Goal: Transaction & Acquisition: Purchase product/service

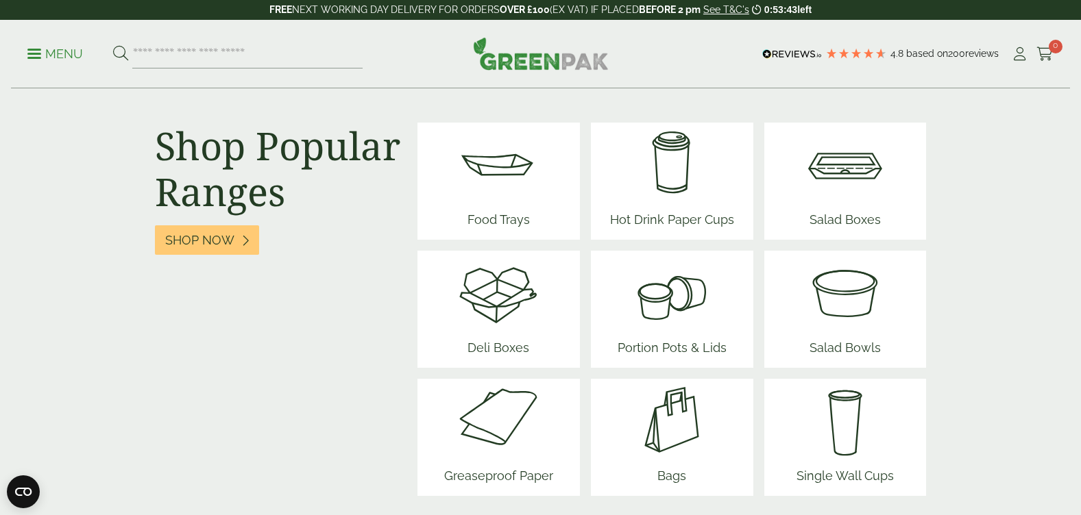
scroll to position [1714, 0]
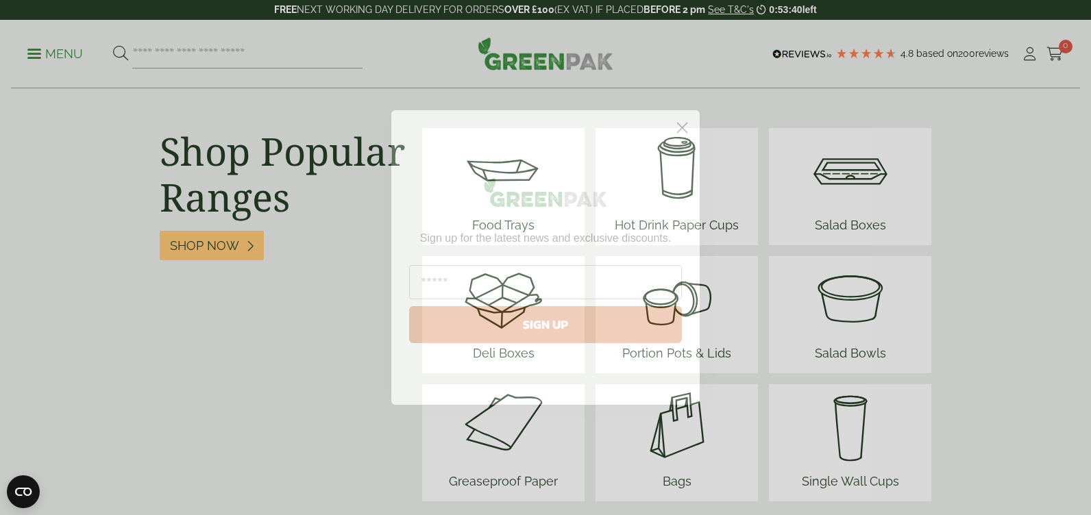
click at [679, 130] on circle "Close dialog" at bounding box center [682, 128] width 23 height 23
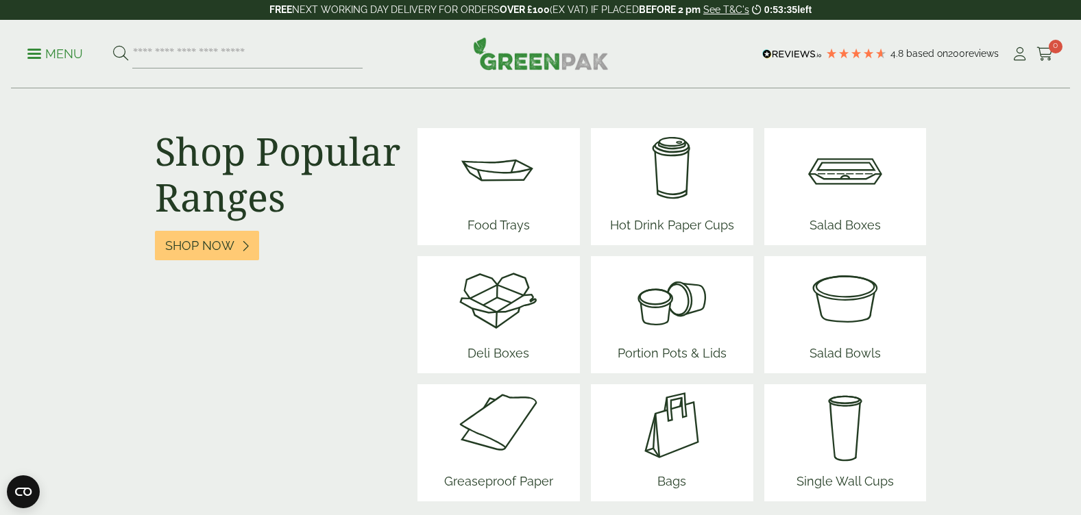
click at [823, 310] on img at bounding box center [845, 297] width 82 height 82
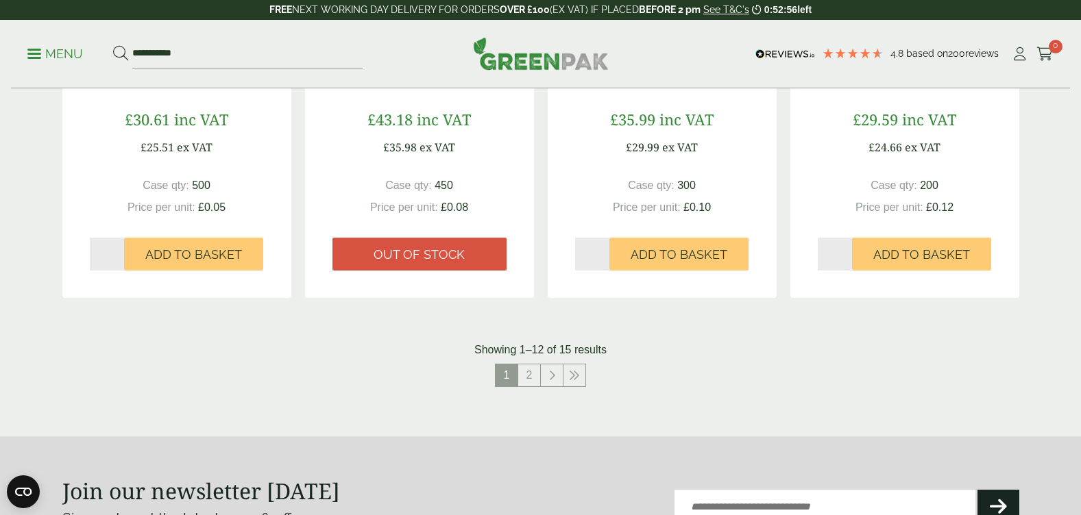
scroll to position [1439, 0]
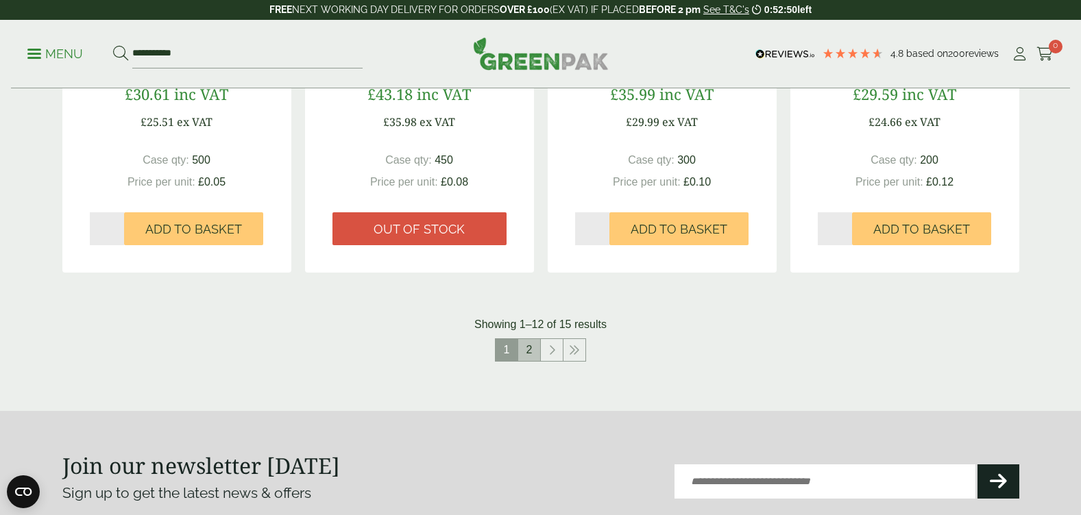
click at [527, 346] on link "2" at bounding box center [529, 350] width 22 height 22
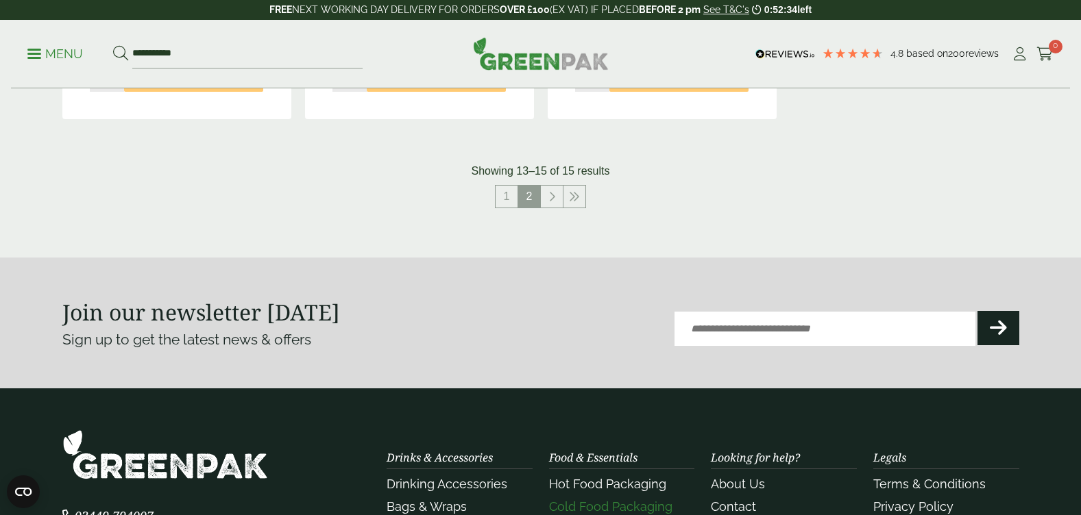
scroll to position [548, 0]
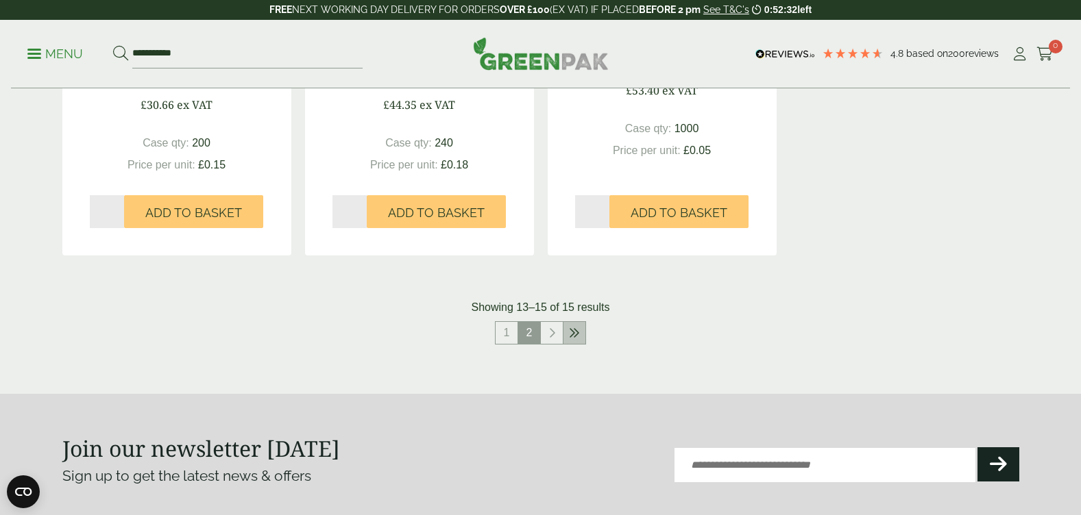
click at [574, 330] on icon at bounding box center [574, 333] width 11 height 11
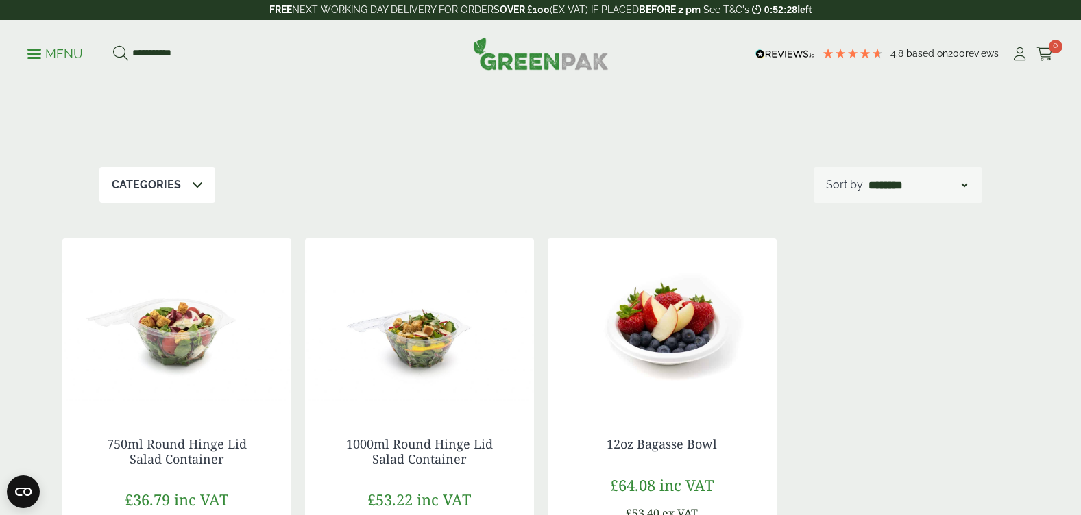
scroll to position [0, 0]
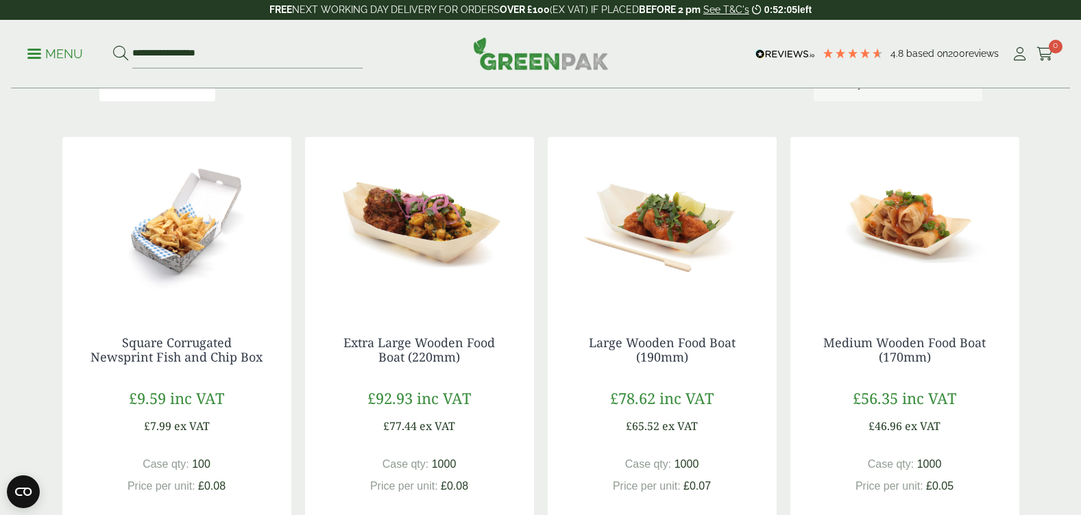
scroll to position [137, 0]
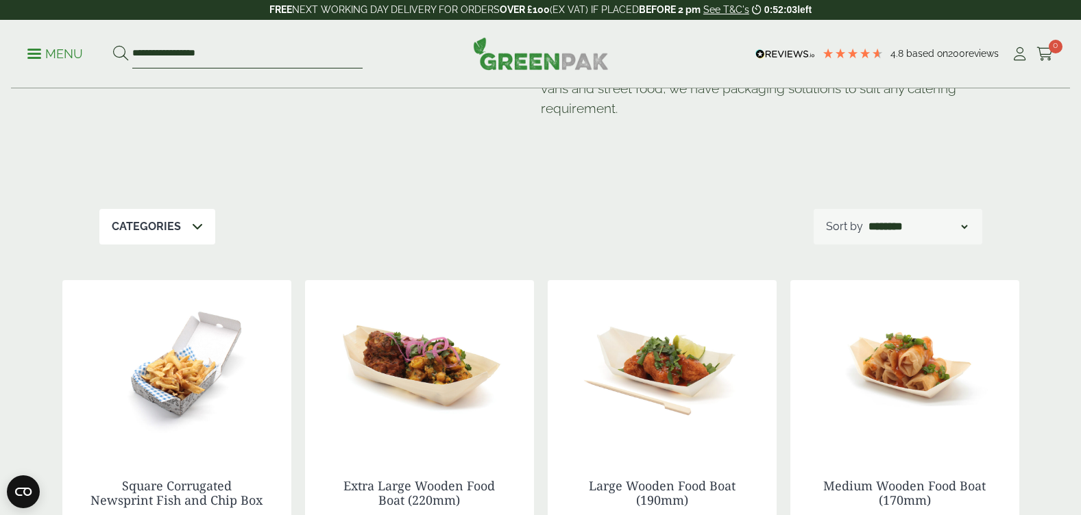
click at [219, 56] on input "**********" at bounding box center [247, 54] width 230 height 29
type input "*"
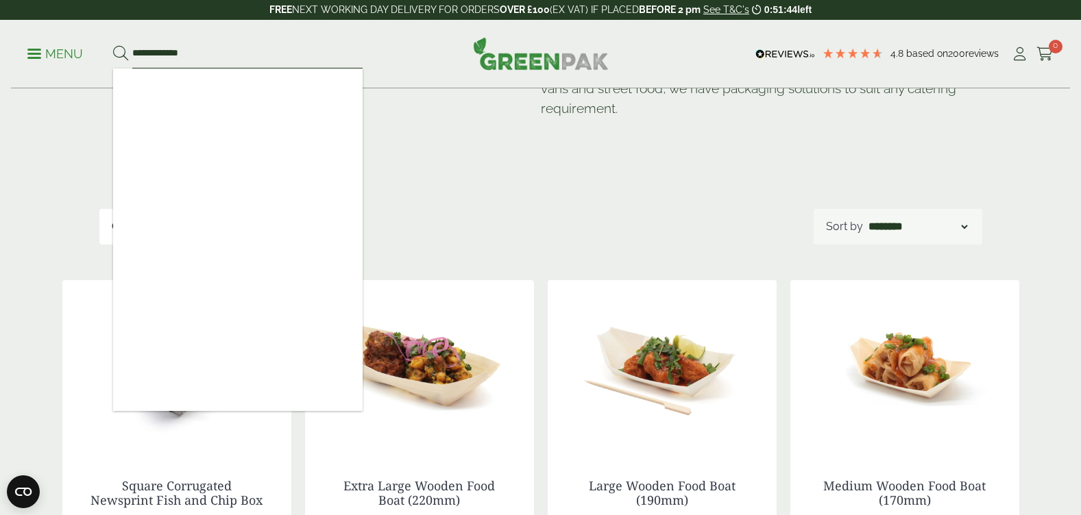
type input "**********"
click at [115, 49] on icon at bounding box center [120, 53] width 15 height 15
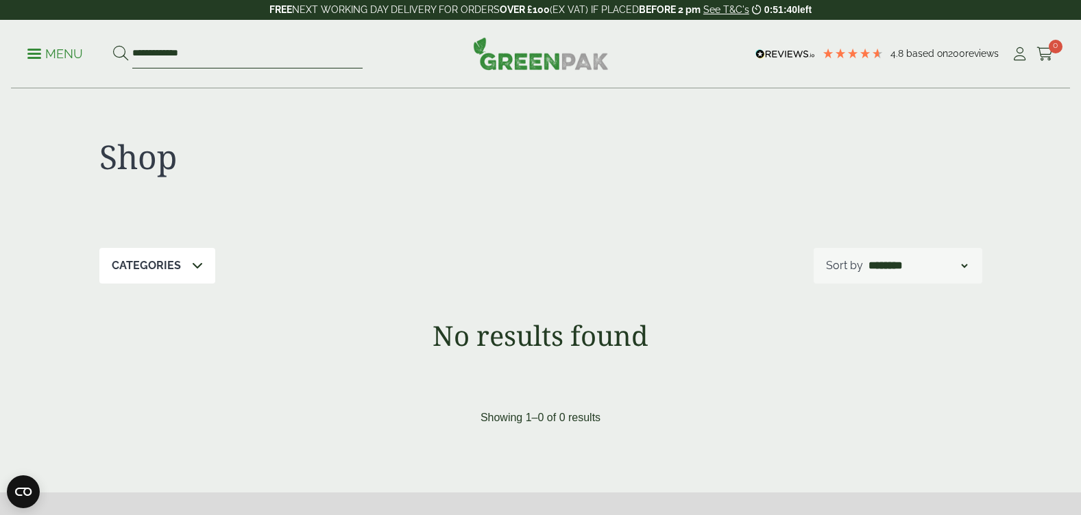
click at [234, 54] on input "**********" at bounding box center [247, 54] width 230 height 29
type input "*"
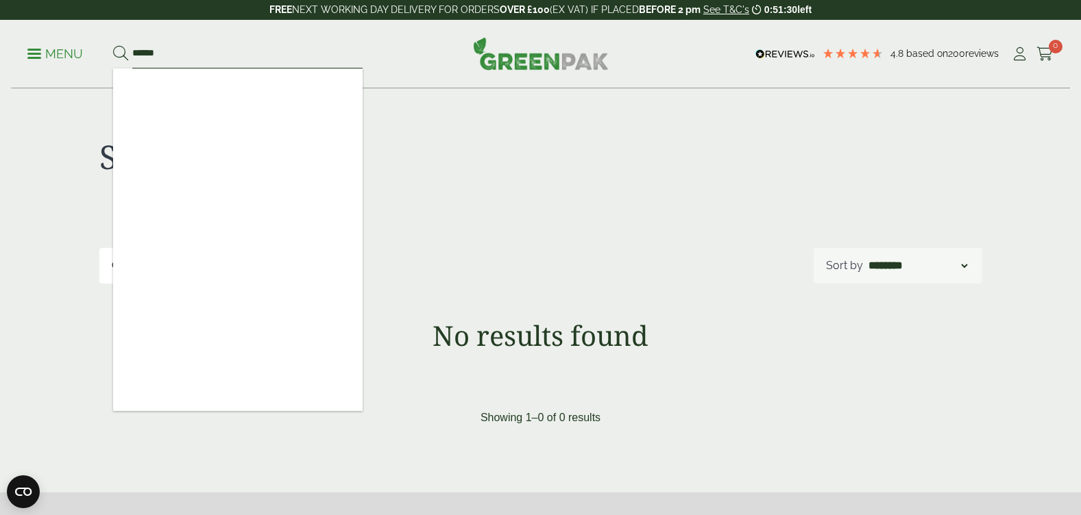
type input "******"
click at [119, 53] on icon at bounding box center [120, 53] width 15 height 15
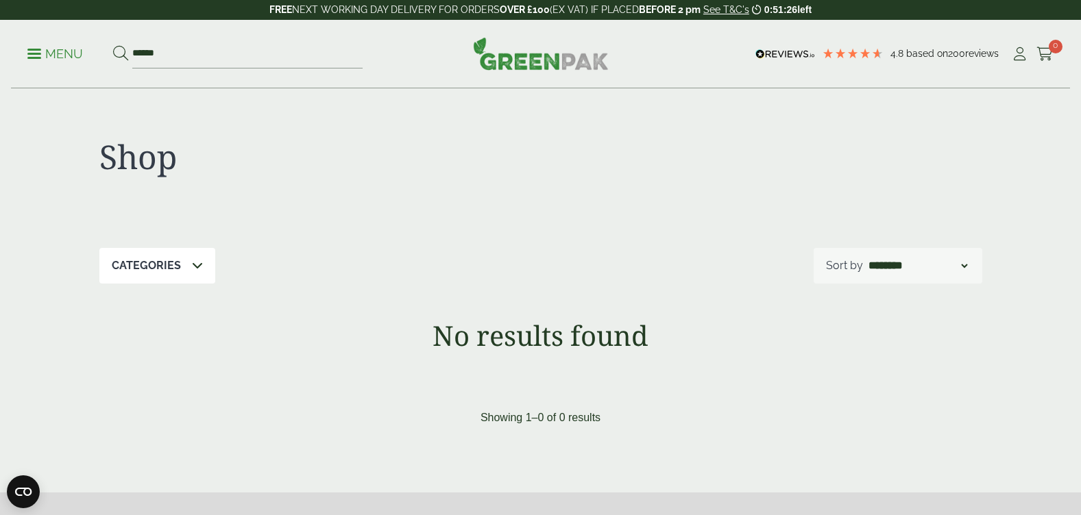
click at [45, 49] on p "Menu" at bounding box center [55, 54] width 56 height 16
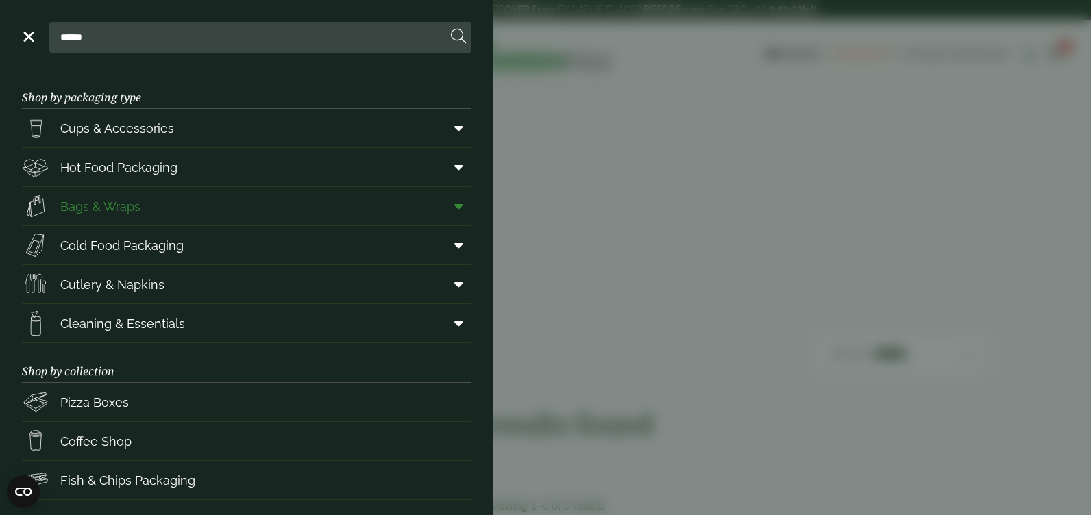
click at [99, 204] on span "Bags & Wraps" at bounding box center [100, 206] width 80 height 19
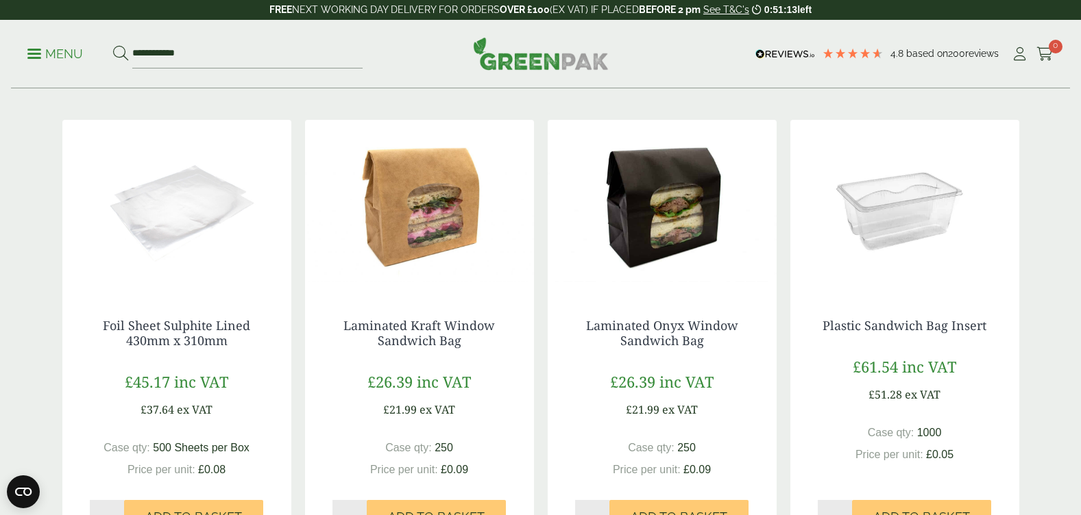
scroll to position [206, 0]
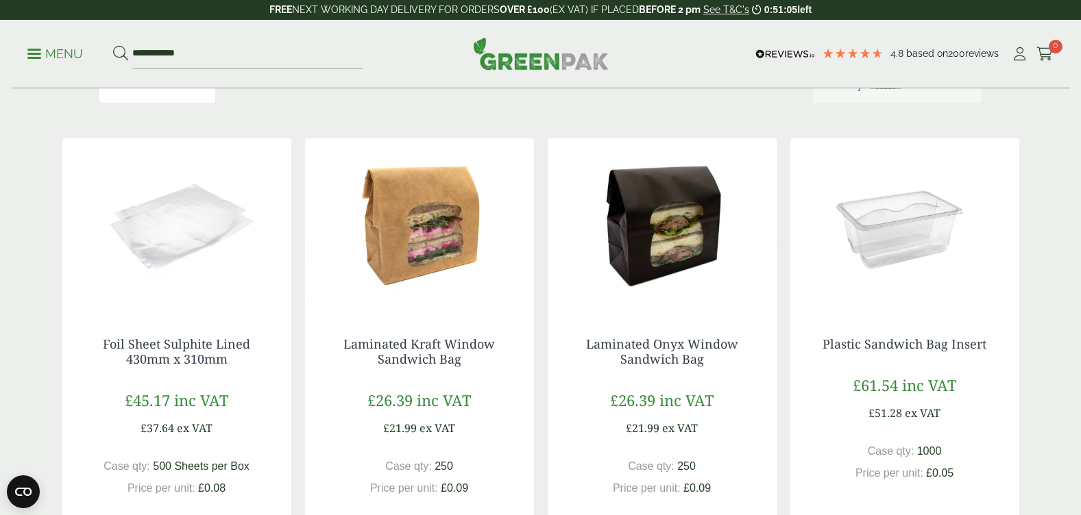
click at [166, 247] on img at bounding box center [176, 223] width 229 height 171
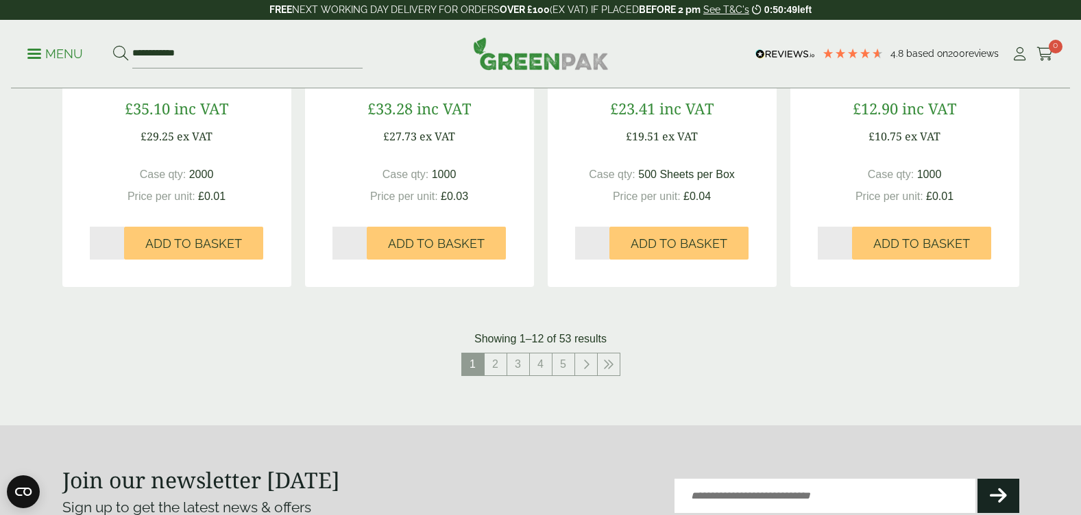
scroll to position [1439, 0]
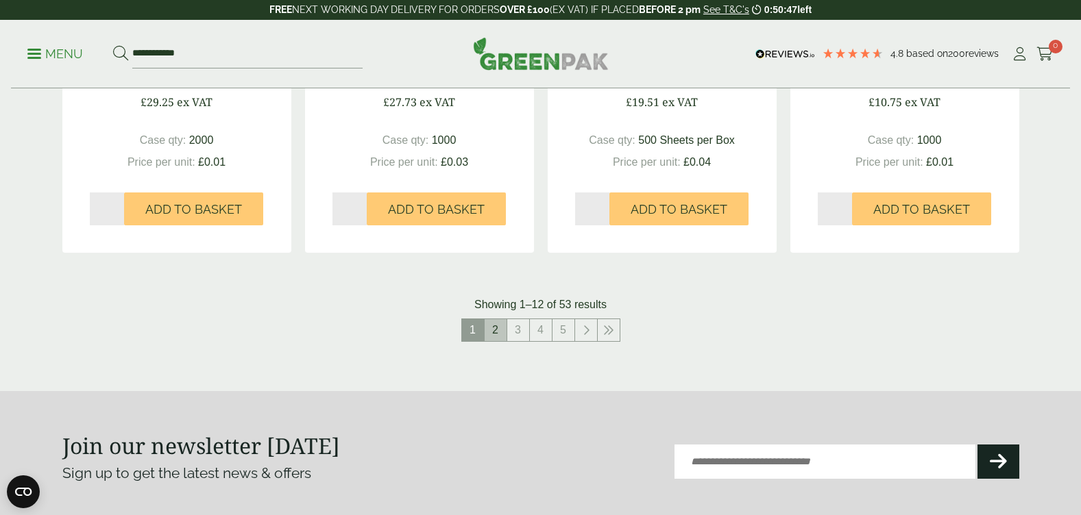
click at [490, 328] on link "2" at bounding box center [496, 330] width 22 height 22
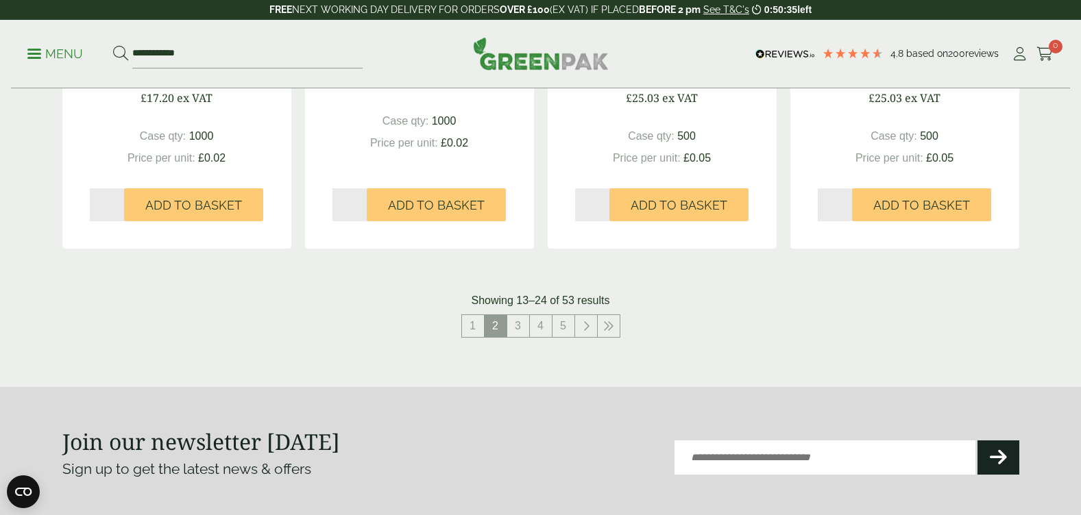
scroll to position [1439, 0]
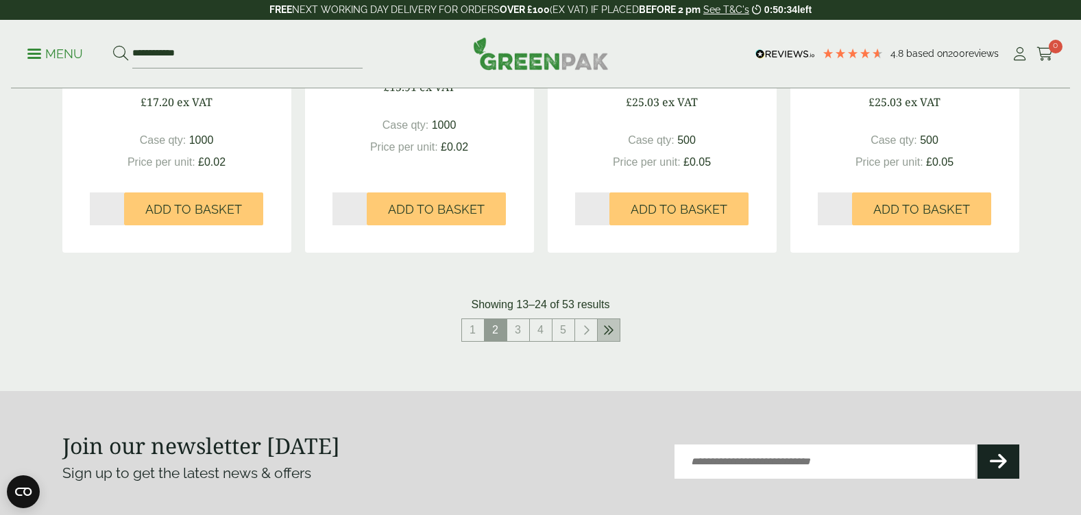
click at [609, 328] on icon at bounding box center [608, 330] width 11 height 11
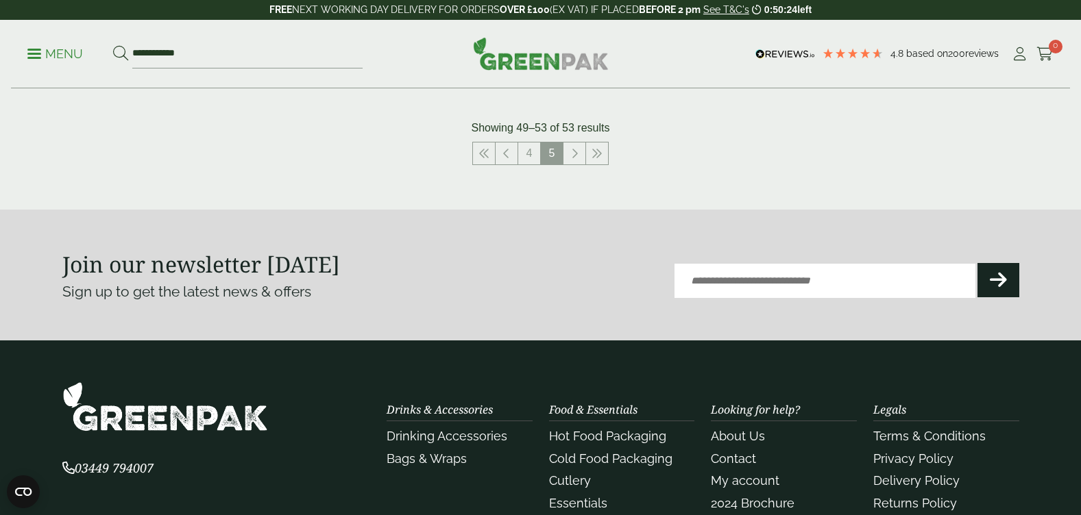
scroll to position [1204, 0]
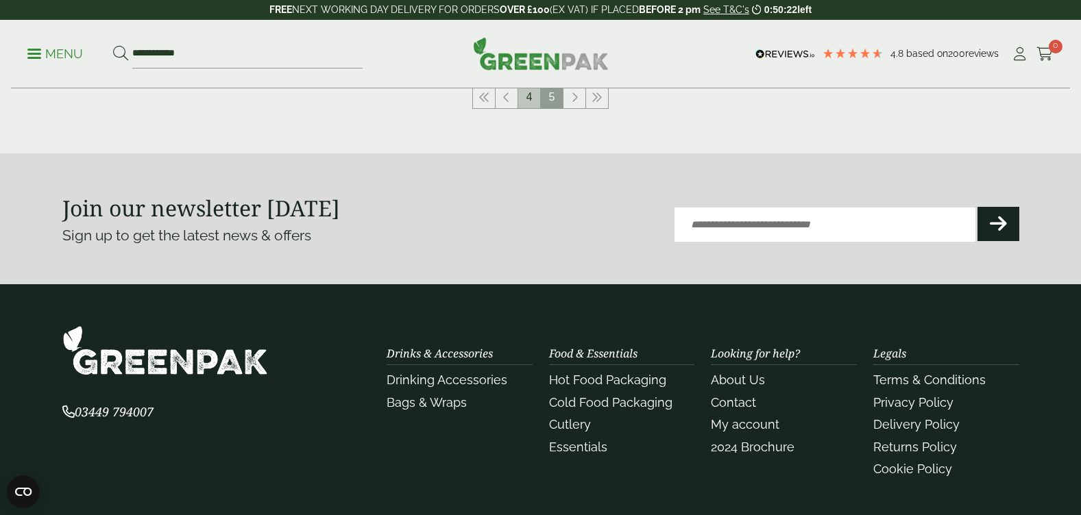
click at [530, 95] on link "4" at bounding box center [529, 97] width 22 height 22
